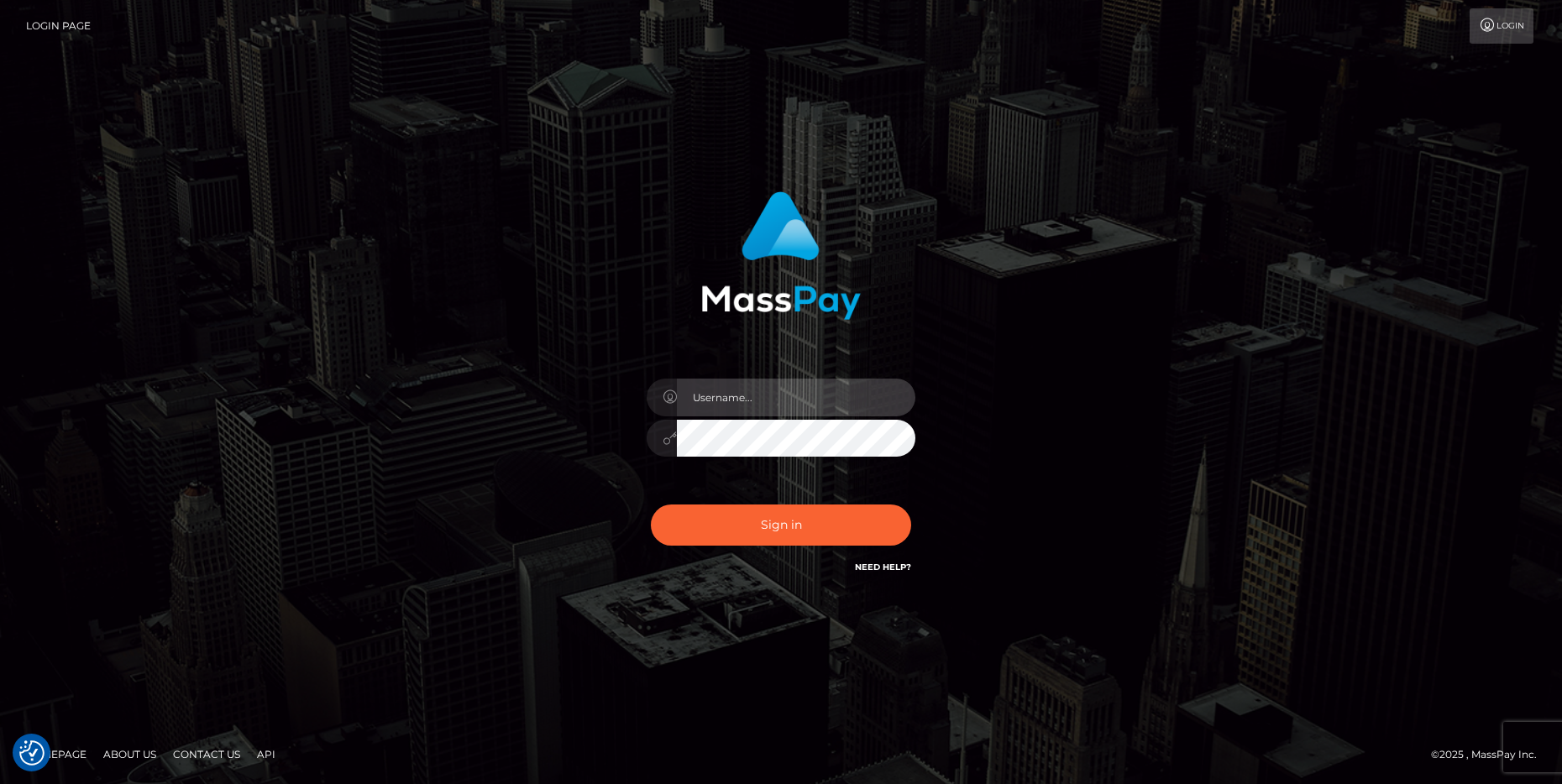
type input "cheli"
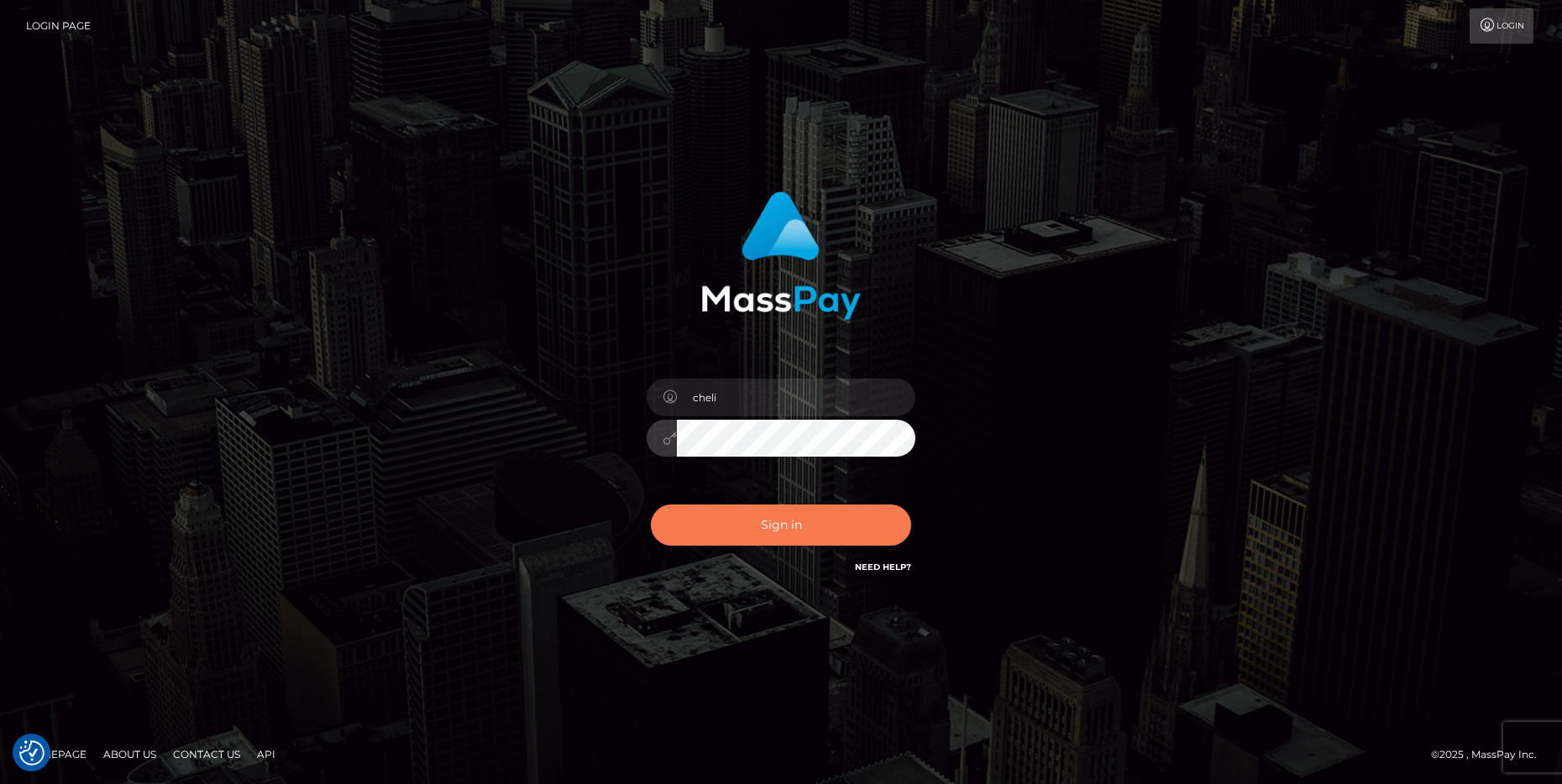
click at [769, 530] on button "Sign in" at bounding box center [781, 525] width 260 height 41
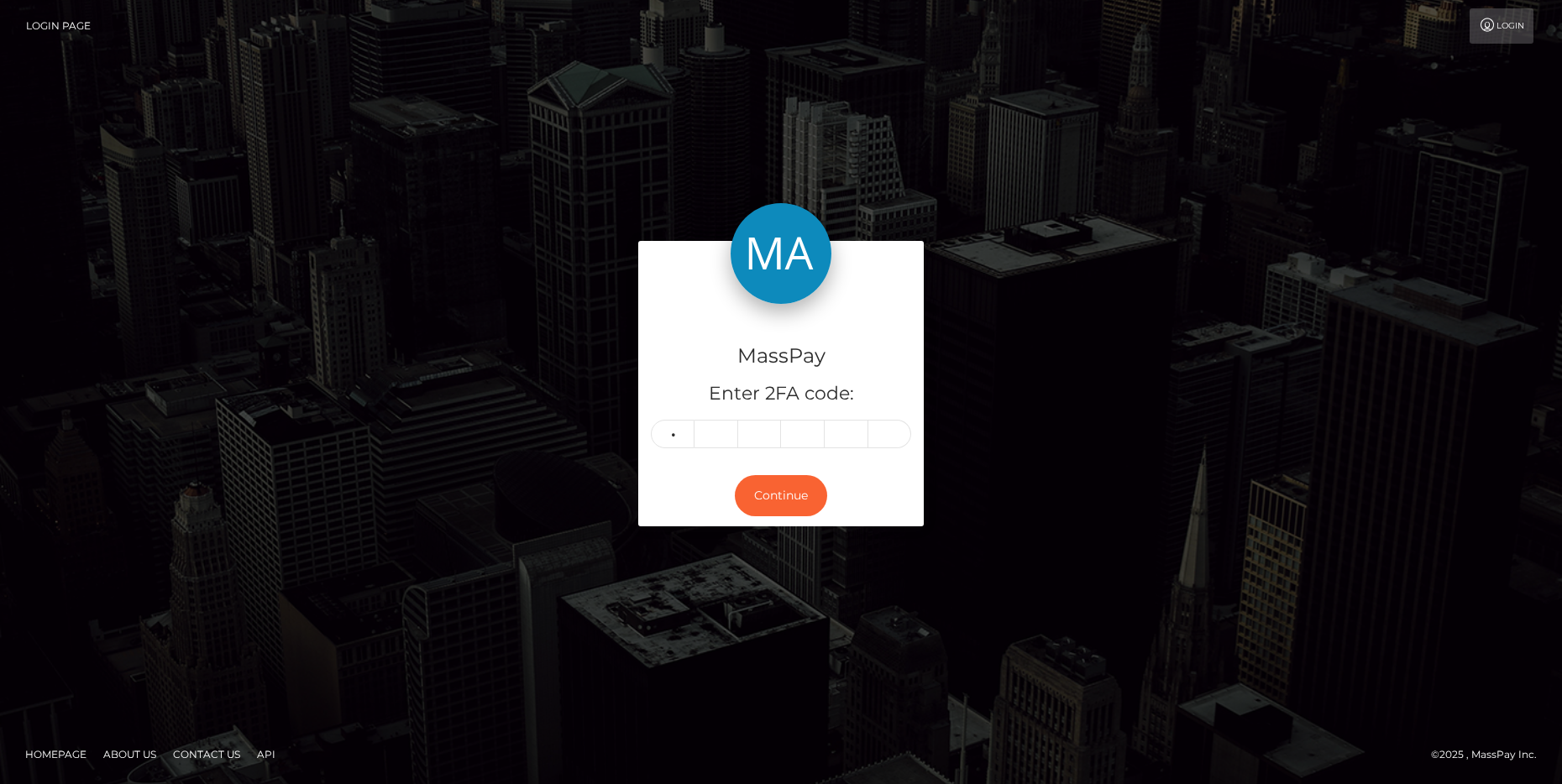
type input "7"
type input "5"
type input "7"
type input "2"
type input "8"
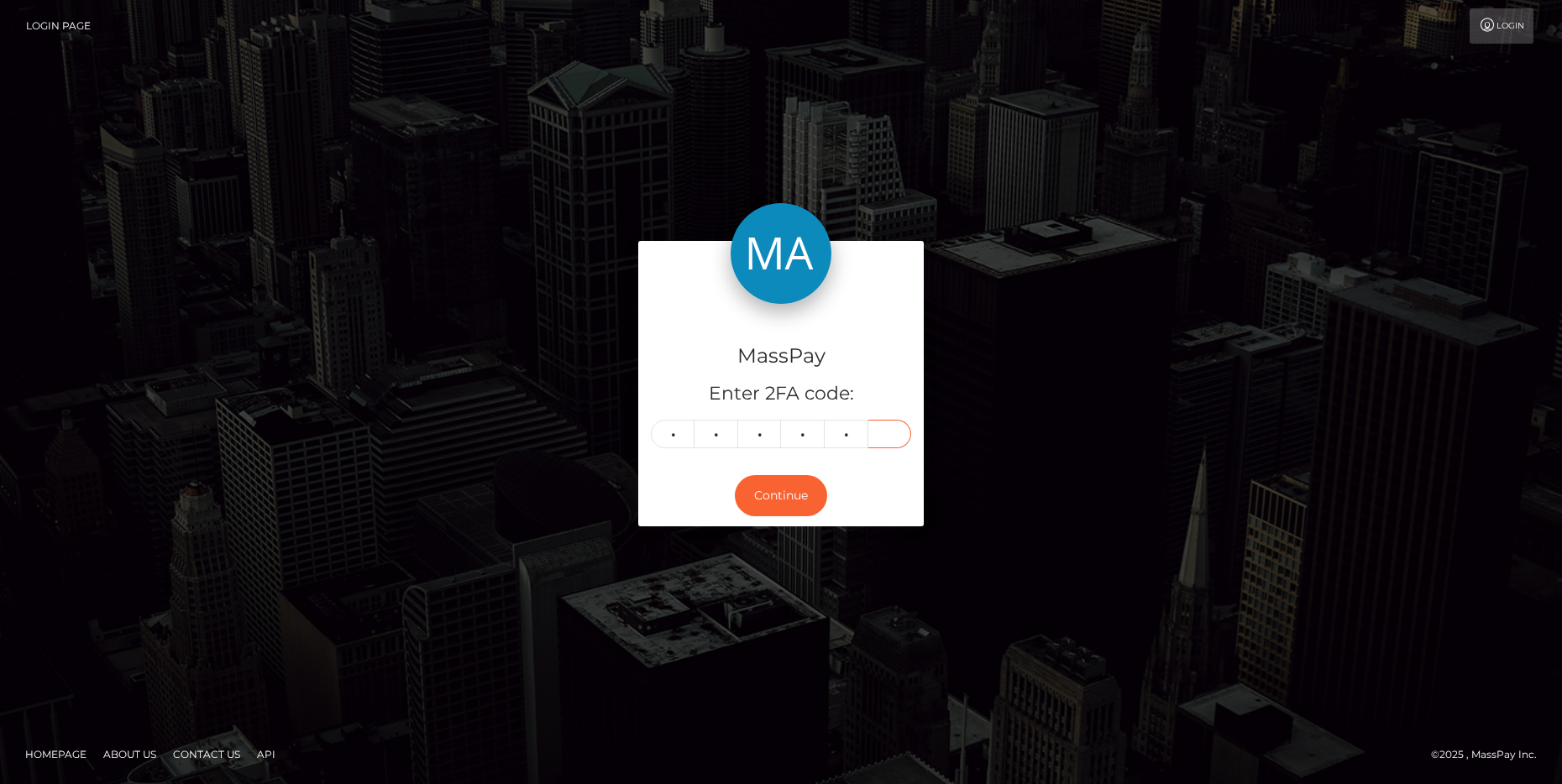
type input "7"
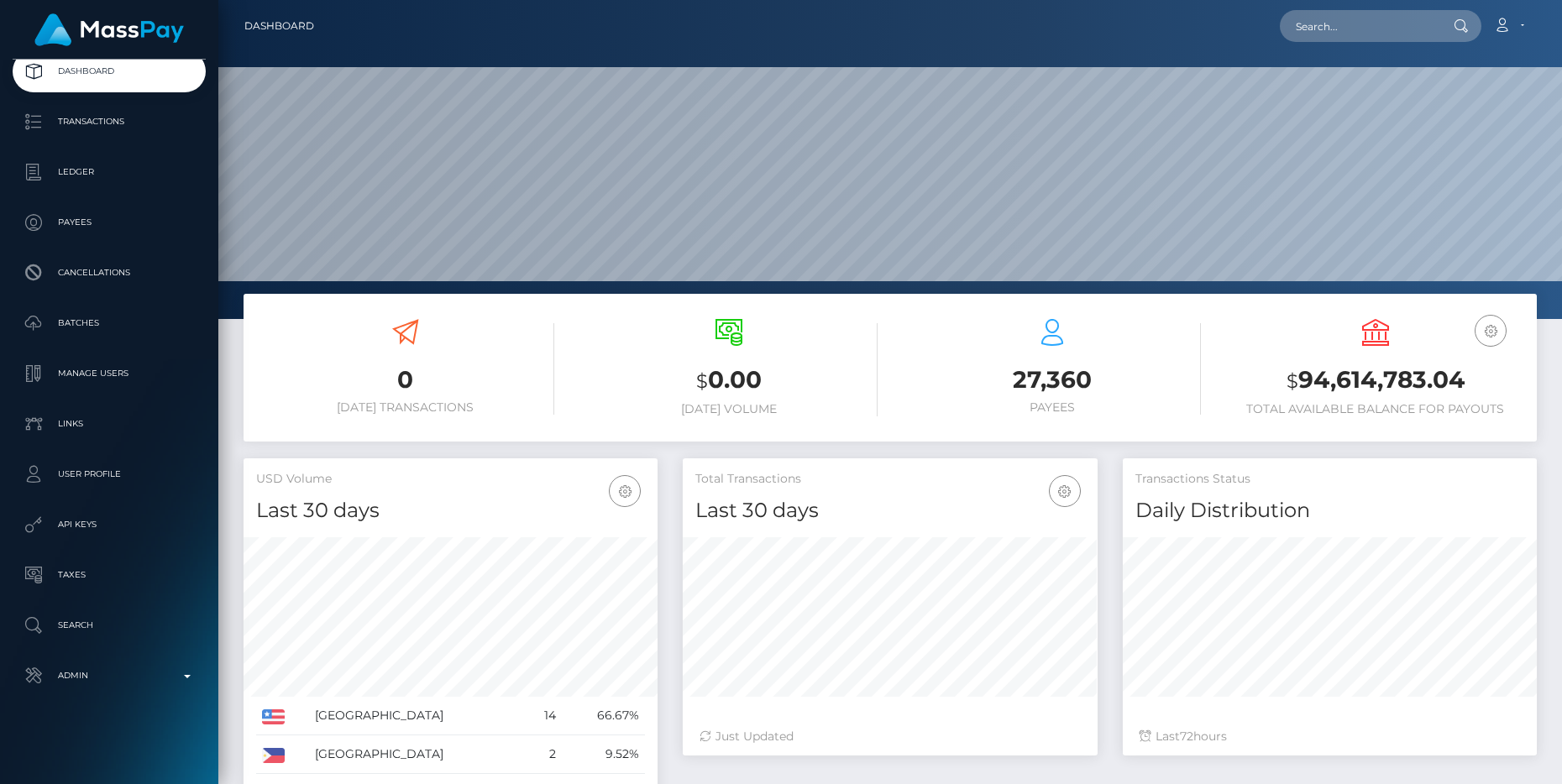
scroll to position [298, 414]
click at [185, 671] on p "Admin" at bounding box center [109, 676] width 179 height 25
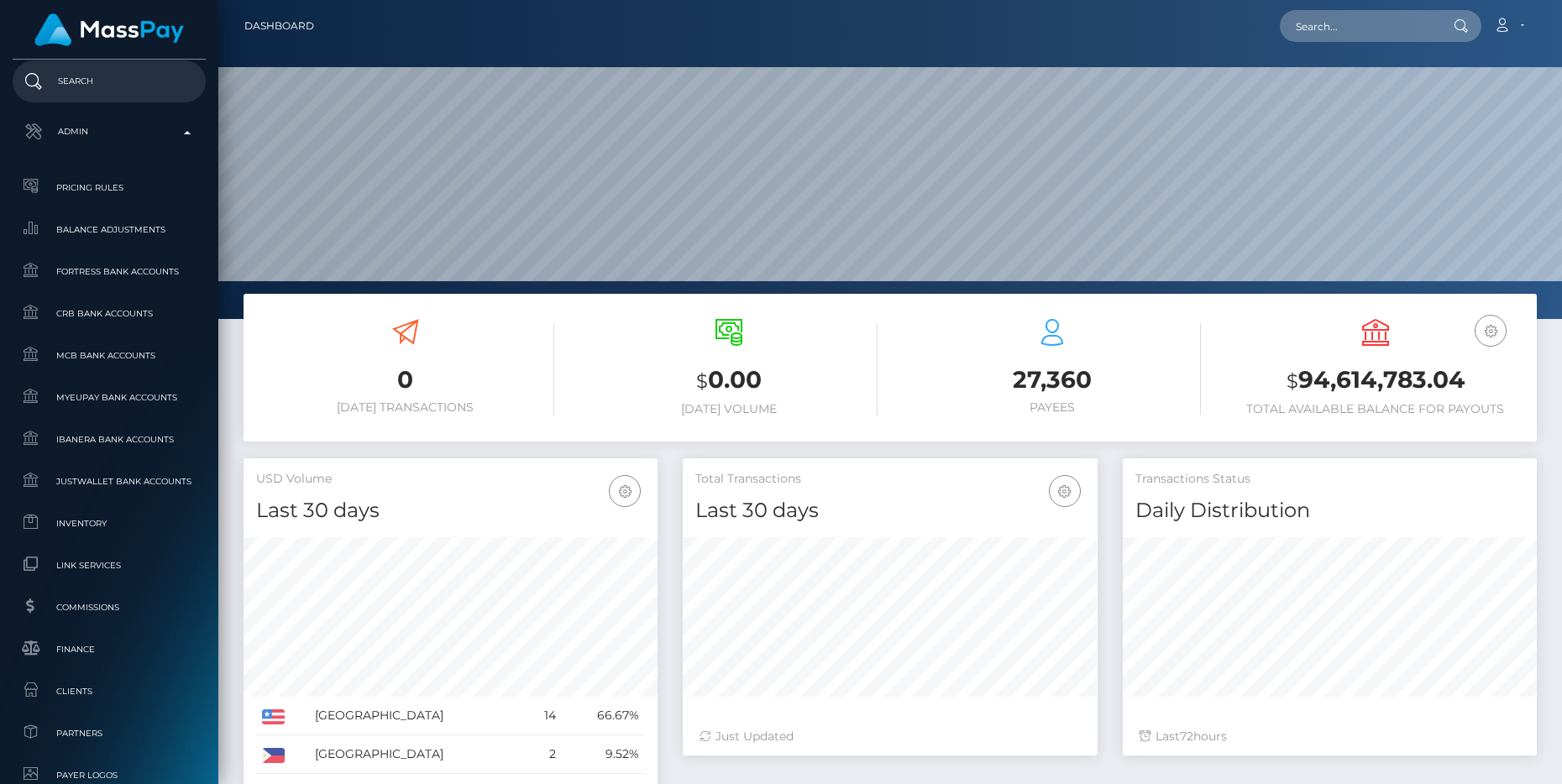
scroll to position [644, 0]
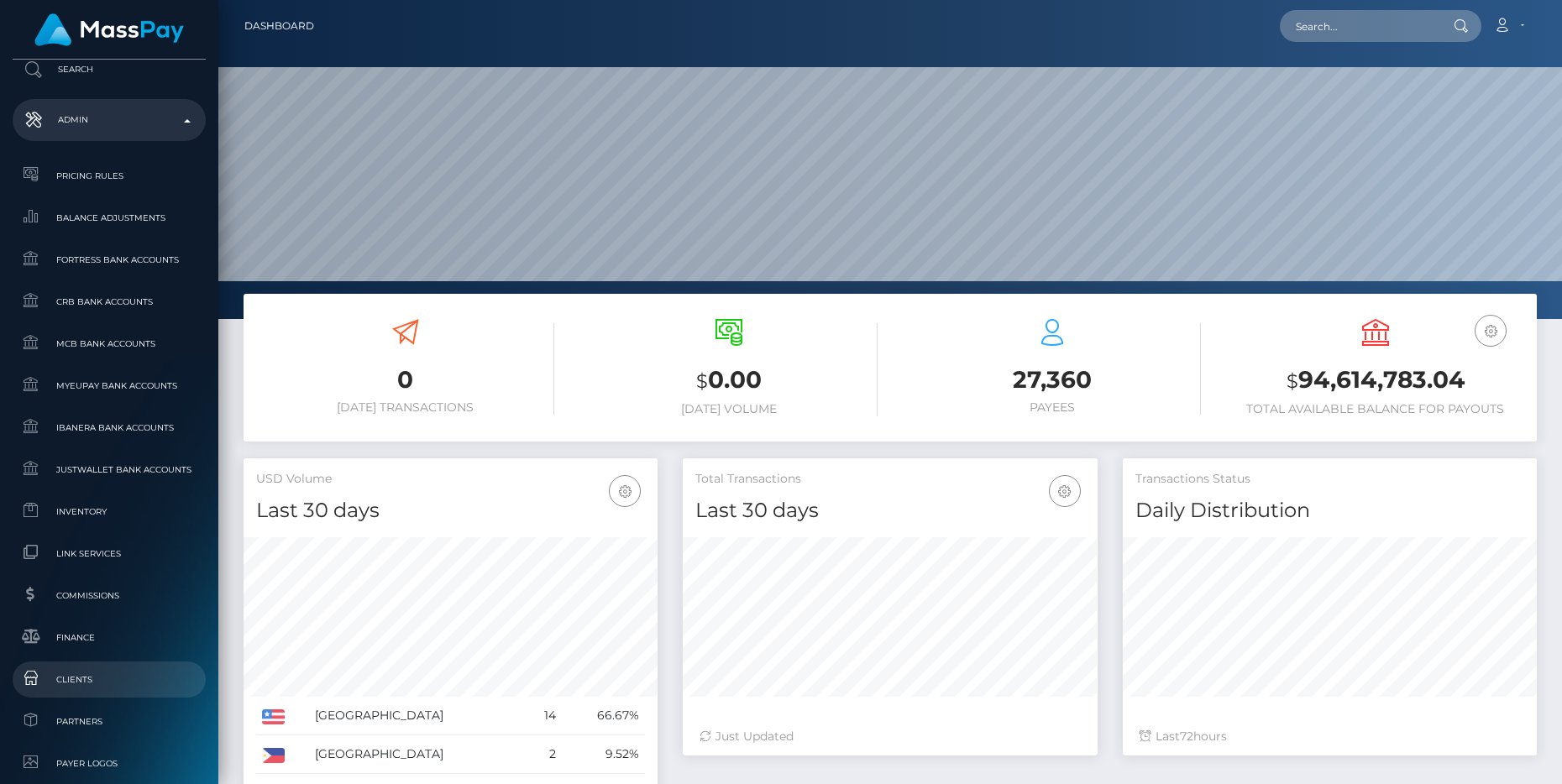
click at [107, 685] on span "Clients" at bounding box center [109, 680] width 179 height 20
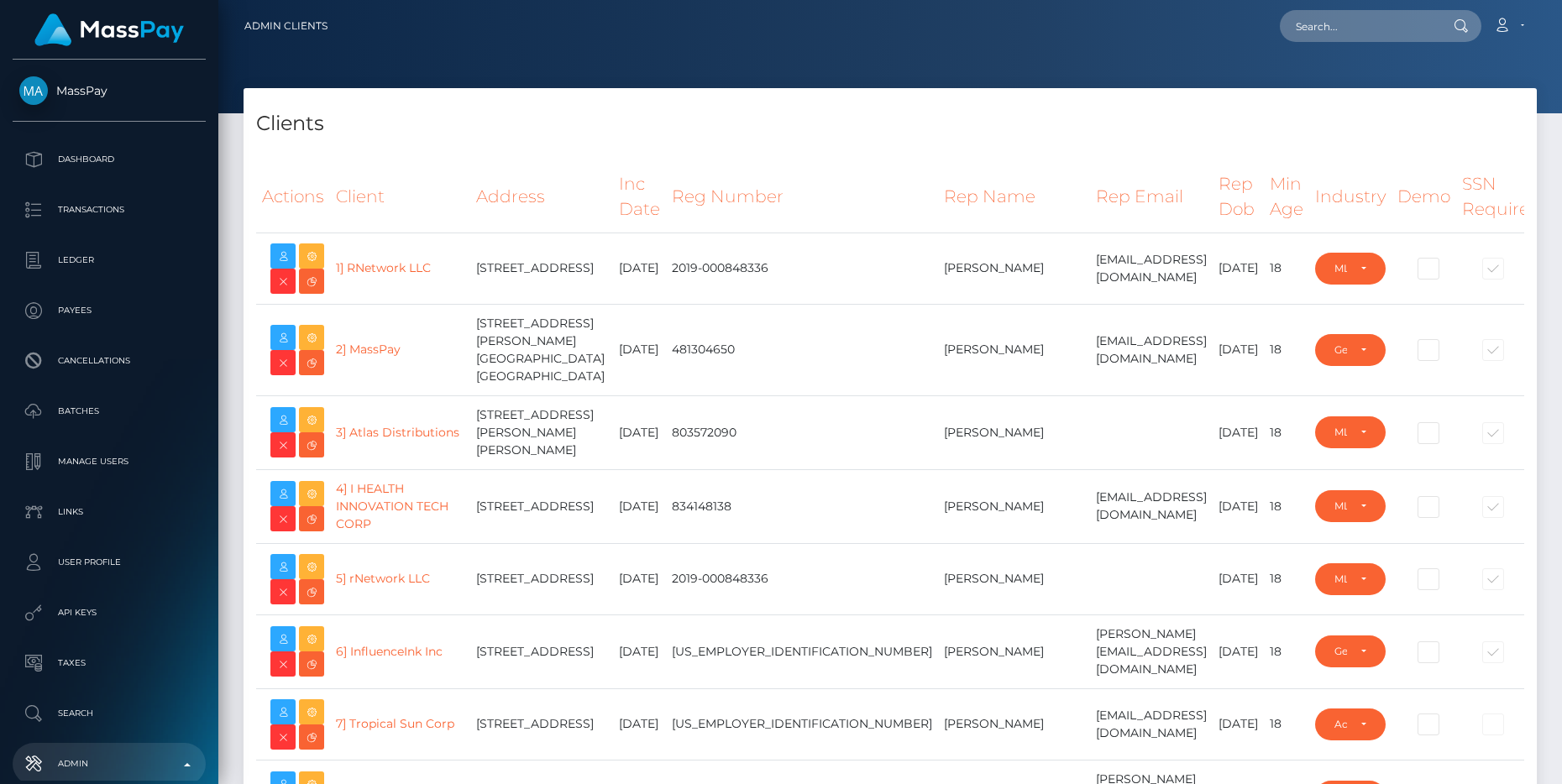
select select "223"
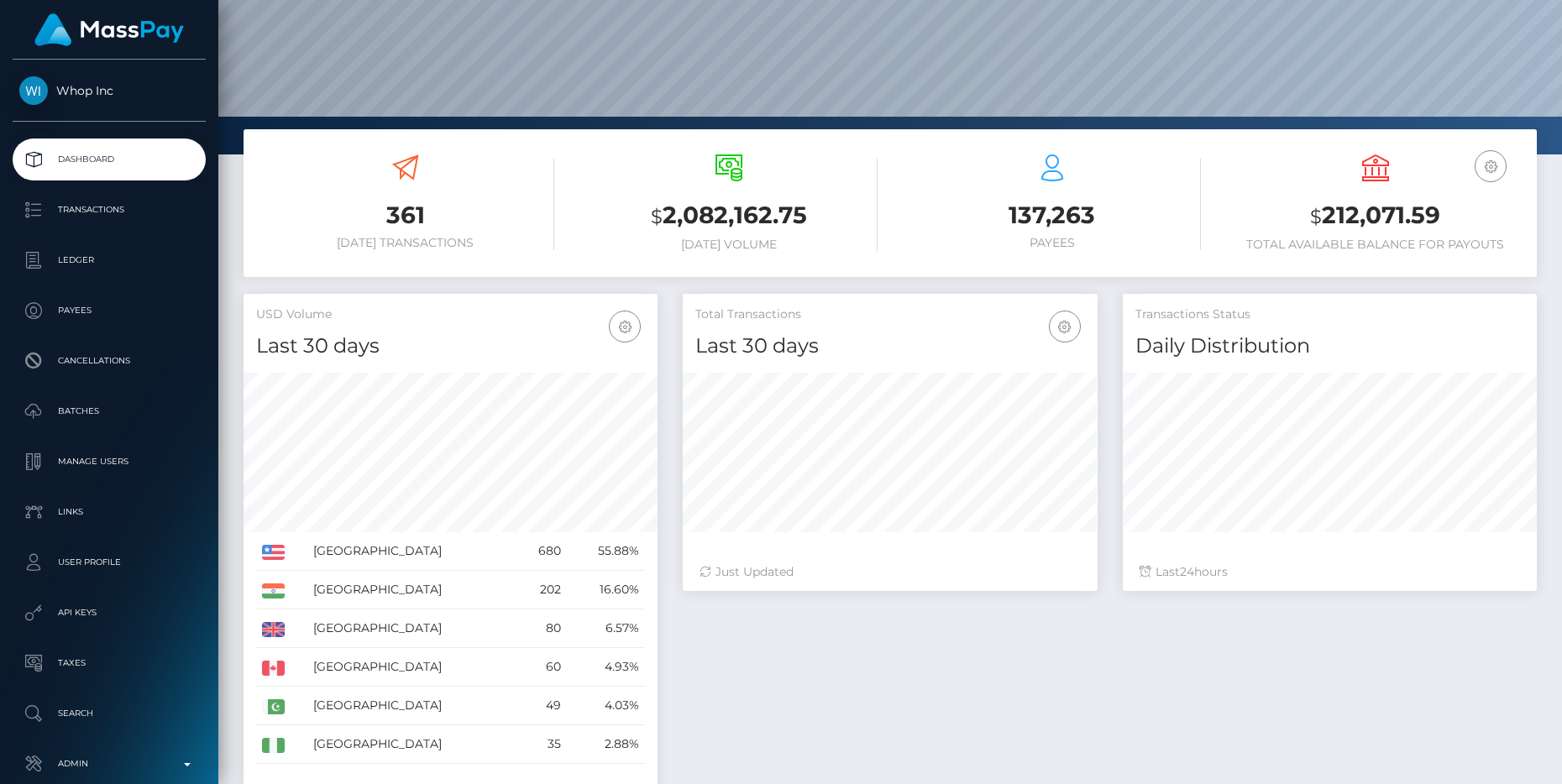
scroll to position [167, 0]
